Goal: Transaction & Acquisition: Purchase product/service

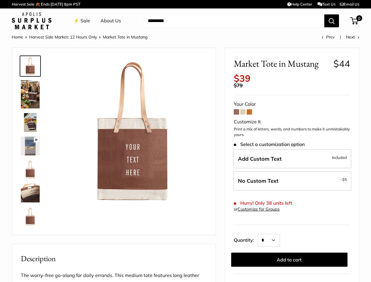
click at [185, 141] on img at bounding box center [133, 131] width 148 height 148
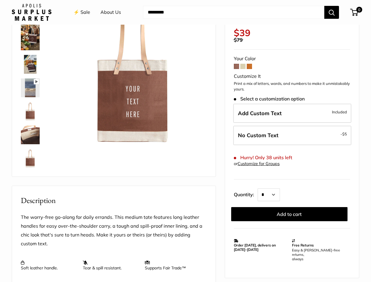
click at [185, 141] on img at bounding box center [133, 73] width 148 height 148
click at [185, 4] on div "⚡️ Sale About Us Need help? Text Us: 20919 [EMAIL_ADDRESS][DOMAIN_NAME] Follow …" at bounding box center [186, 12] width 348 height 19
click at [185, 21] on div "⚡️ Sale About Us Need help? Text Us: 20919 [EMAIL_ADDRESS][DOMAIN_NAME] Follow …" at bounding box center [186, 12] width 348 height 19
click at [233, 21] on div "⚡️ Sale About Us Need help? Text Us: 20919 [EMAIL_ADDRESS][DOMAIN_NAME] Follow …" at bounding box center [186, 12] width 348 height 19
click at [185, 157] on div "Pause Play % buffered 00:00 Unmute Mute Exit fullscreen Enter fullscreen Play" at bounding box center [113, 83] width 189 height 175
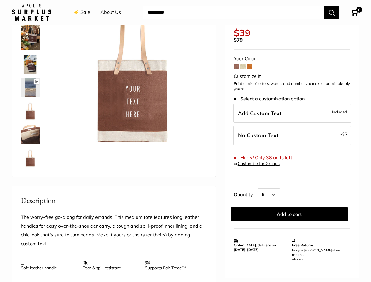
click at [133, 130] on img at bounding box center [133, 73] width 148 height 148
click at [365, 130] on div "Home Harvest Sale Market: 12 Hours Only Market Tote in [GEOGRAPHIC_DATA] Prev N…" at bounding box center [185, 225] width 371 height 500
click at [292, 159] on span "Hurry! Only 38 units left" at bounding box center [263, 158] width 58 height 6
